Goal: Browse casually

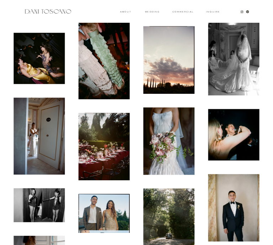
scroll to position [1164, 0]
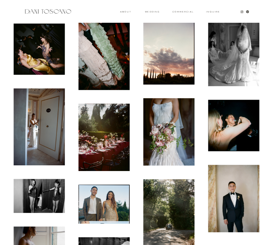
click at [222, 198] on img at bounding box center [233, 198] width 51 height 67
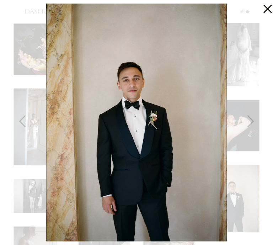
click at [266, 10] on icon at bounding box center [267, 9] width 8 height 8
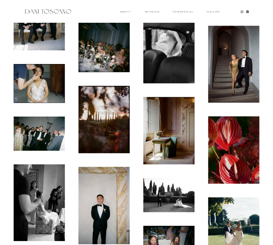
scroll to position [393, 0]
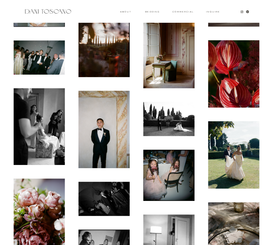
click at [236, 155] on img at bounding box center [233, 154] width 51 height 67
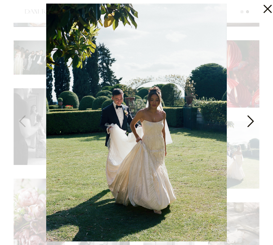
click at [249, 121] on icon at bounding box center [250, 122] width 18 height 21
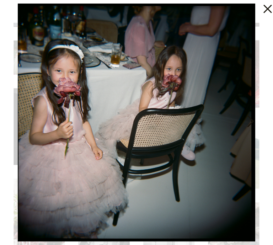
click at [249, 121] on icon at bounding box center [250, 122] width 18 height 21
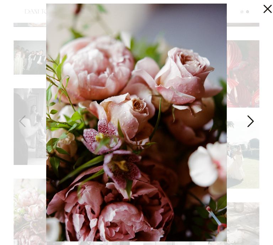
click at [249, 121] on icon at bounding box center [250, 122] width 18 height 21
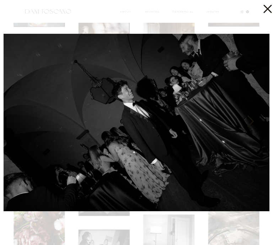
click at [249, 121] on icon at bounding box center [250, 122] width 18 height 21
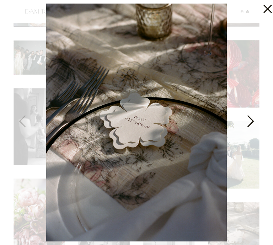
click at [249, 121] on icon at bounding box center [250, 122] width 18 height 21
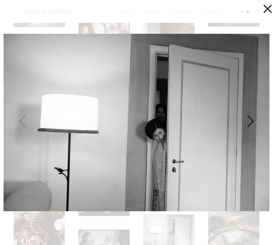
click at [249, 121] on icon at bounding box center [250, 122] width 18 height 21
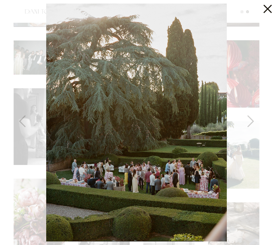
click at [263, 10] on icon at bounding box center [265, 7] width 14 height 14
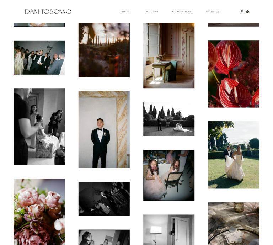
click at [235, 166] on img at bounding box center [233, 154] width 51 height 67
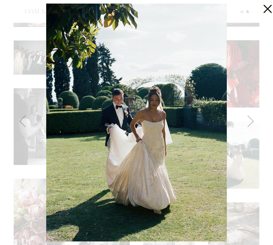
click at [266, 6] on icon at bounding box center [267, 9] width 8 height 8
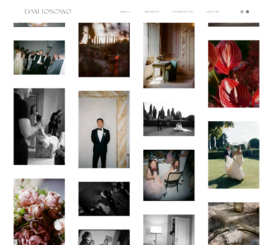
click at [242, 165] on img at bounding box center [233, 154] width 51 height 67
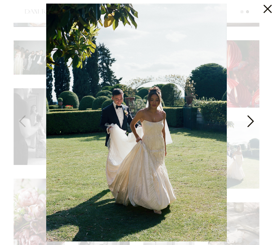
click at [248, 119] on icon at bounding box center [250, 122] width 18 height 21
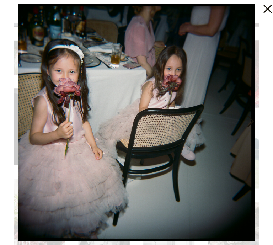
click at [248, 119] on icon at bounding box center [250, 122] width 18 height 21
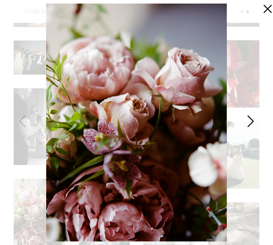
click at [248, 120] on icon at bounding box center [250, 122] width 18 height 21
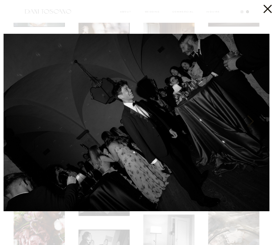
click at [248, 120] on icon at bounding box center [250, 122] width 18 height 21
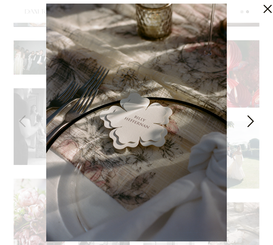
click at [248, 120] on icon at bounding box center [250, 122] width 18 height 21
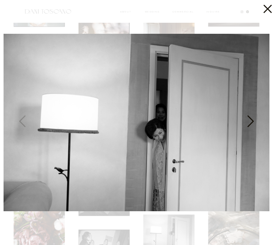
click at [248, 120] on icon at bounding box center [250, 122] width 18 height 21
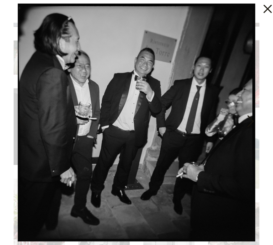
click at [248, 120] on icon at bounding box center [250, 122] width 18 height 21
